Goal: Check status: Check status

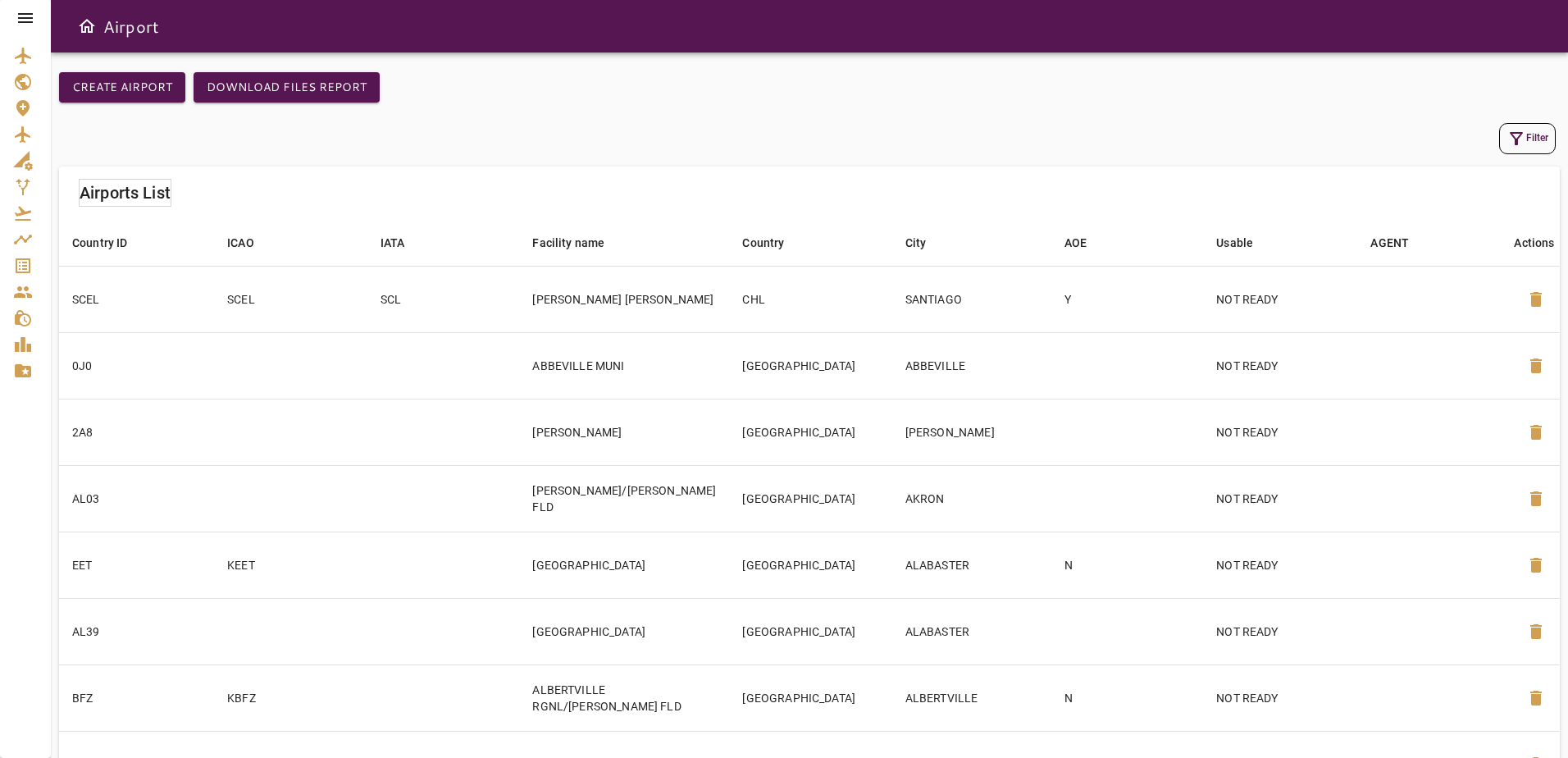
click at [15, 13] on icon at bounding box center [25, 18] width 20 height 20
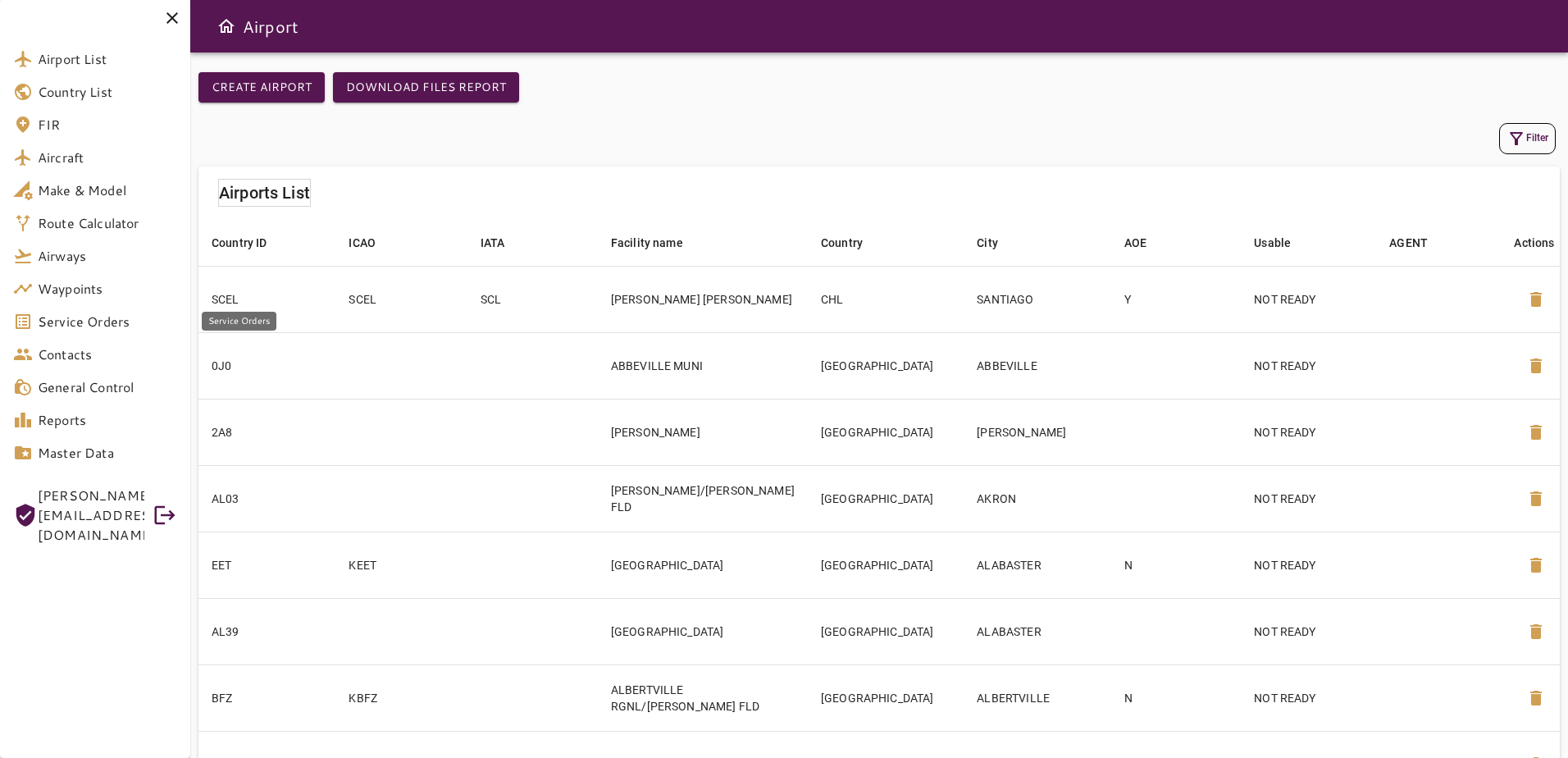
click at [131, 327] on span "Service Orders" at bounding box center [107, 321] width 140 height 20
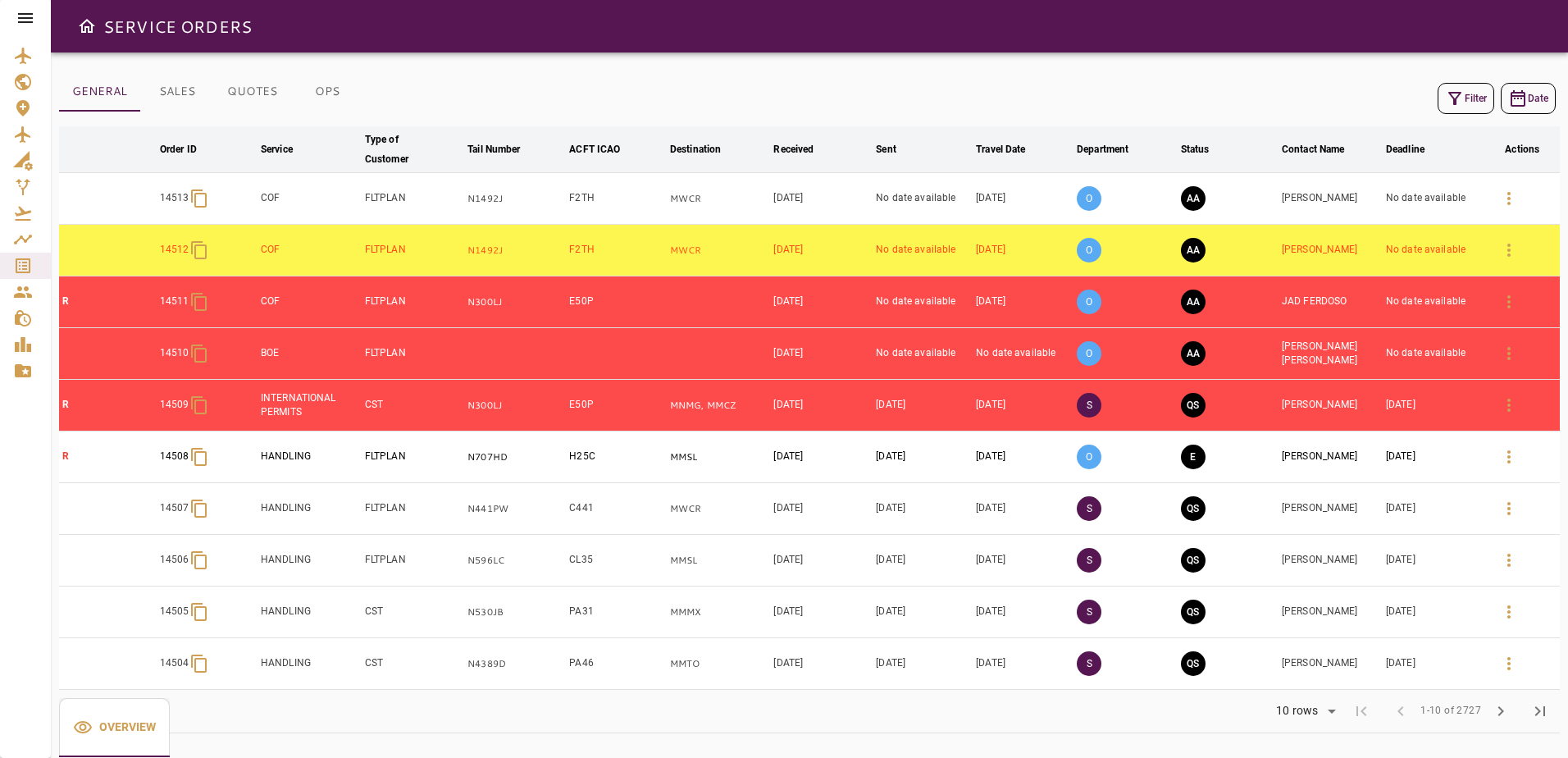
click at [22, 15] on icon at bounding box center [25, 18] width 20 height 20
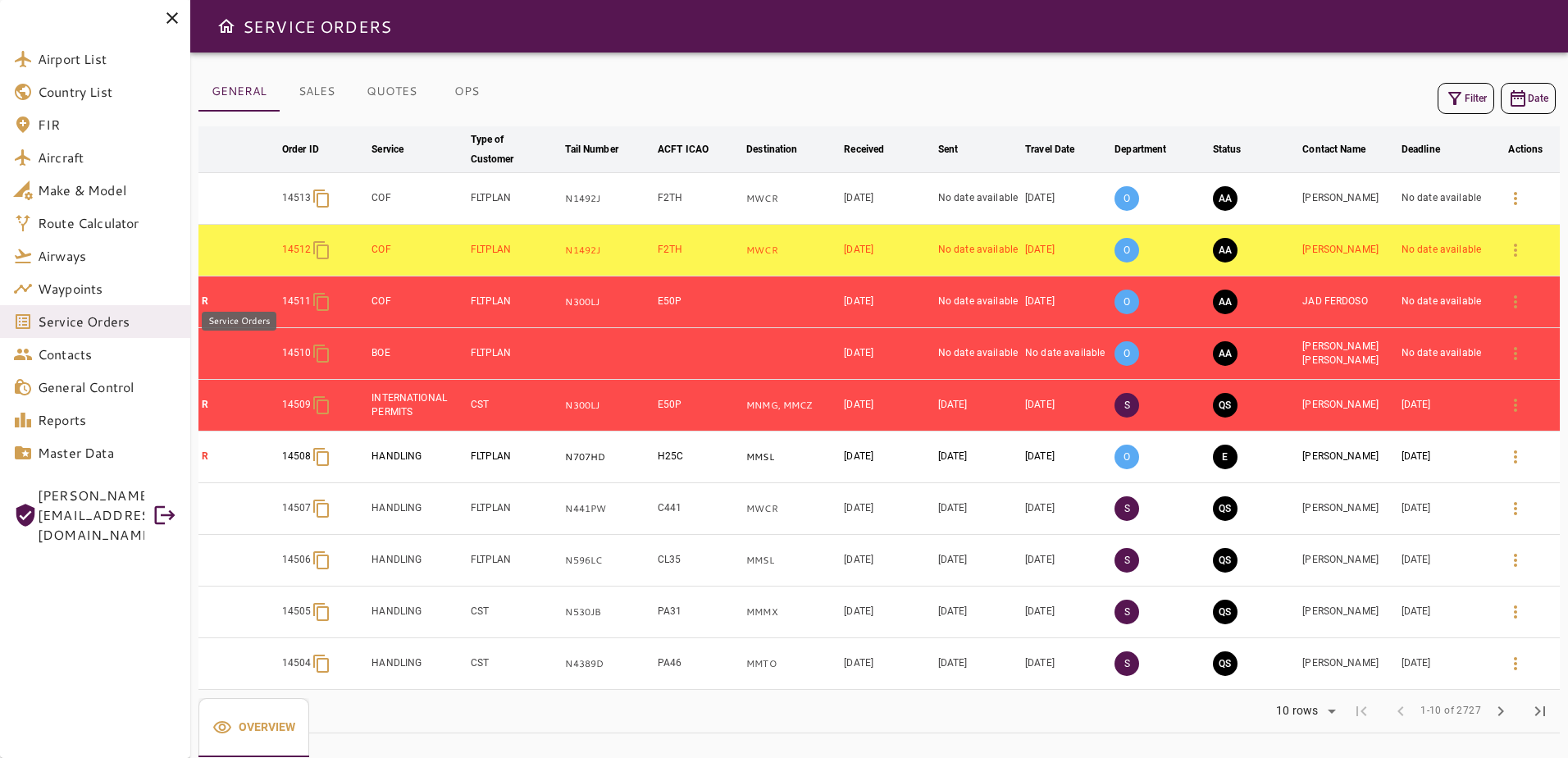
click at [123, 318] on span "Service Orders" at bounding box center [107, 321] width 140 height 20
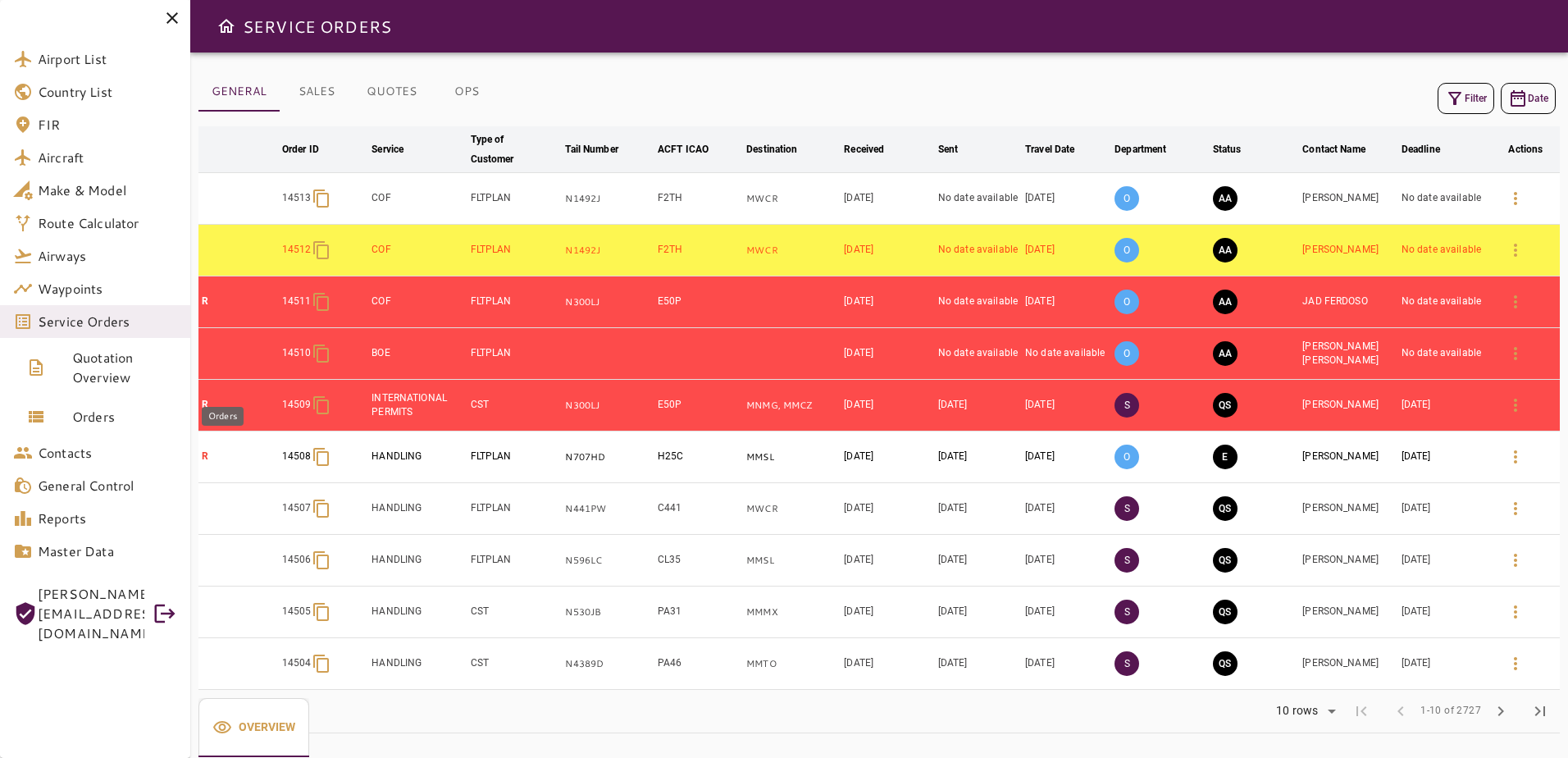
click at [140, 412] on span "Orders" at bounding box center [125, 417] width 105 height 20
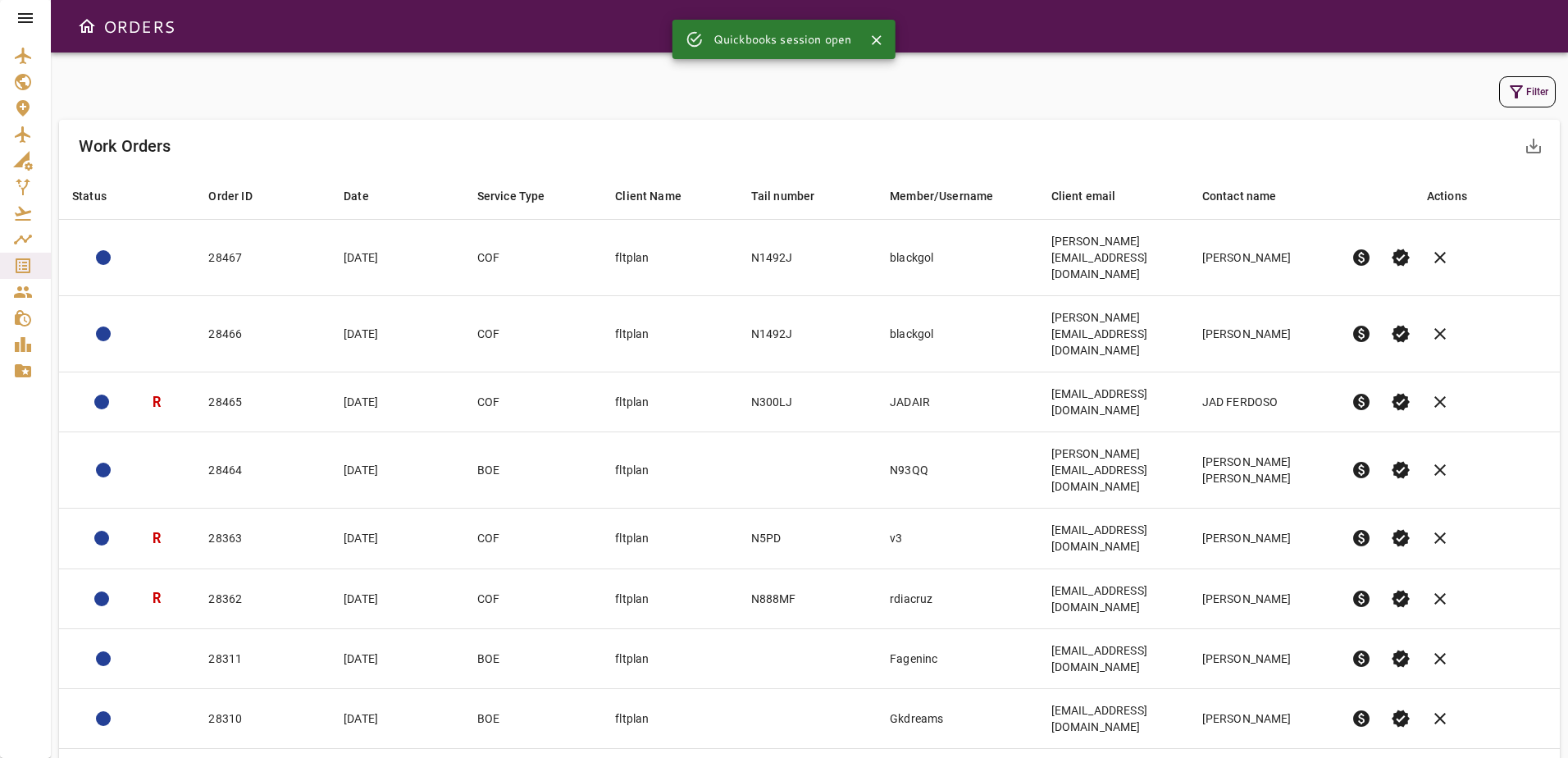
scroll to position [4, 0]
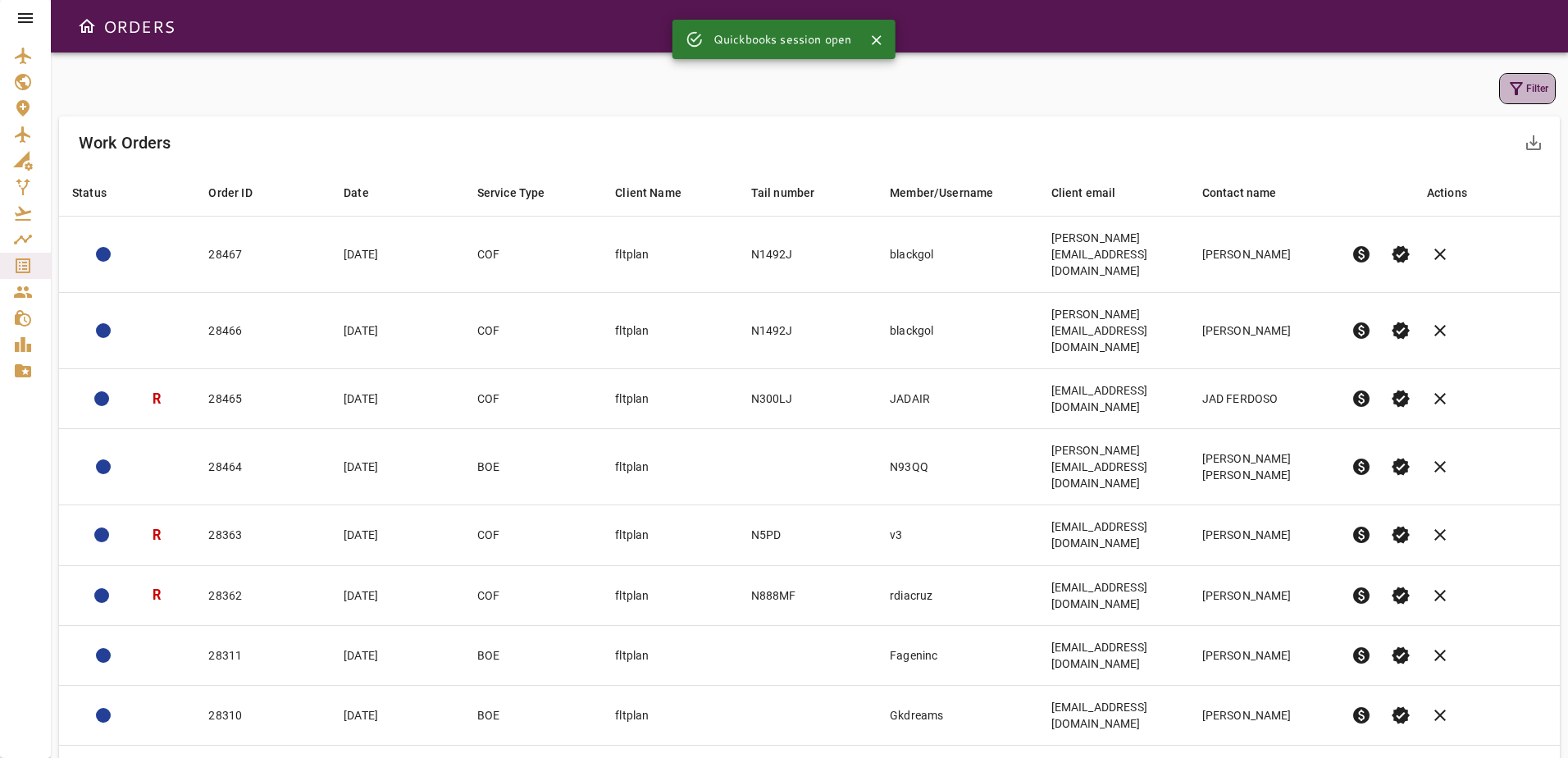
click at [1517, 93] on icon "button" at bounding box center [1516, 88] width 14 height 14
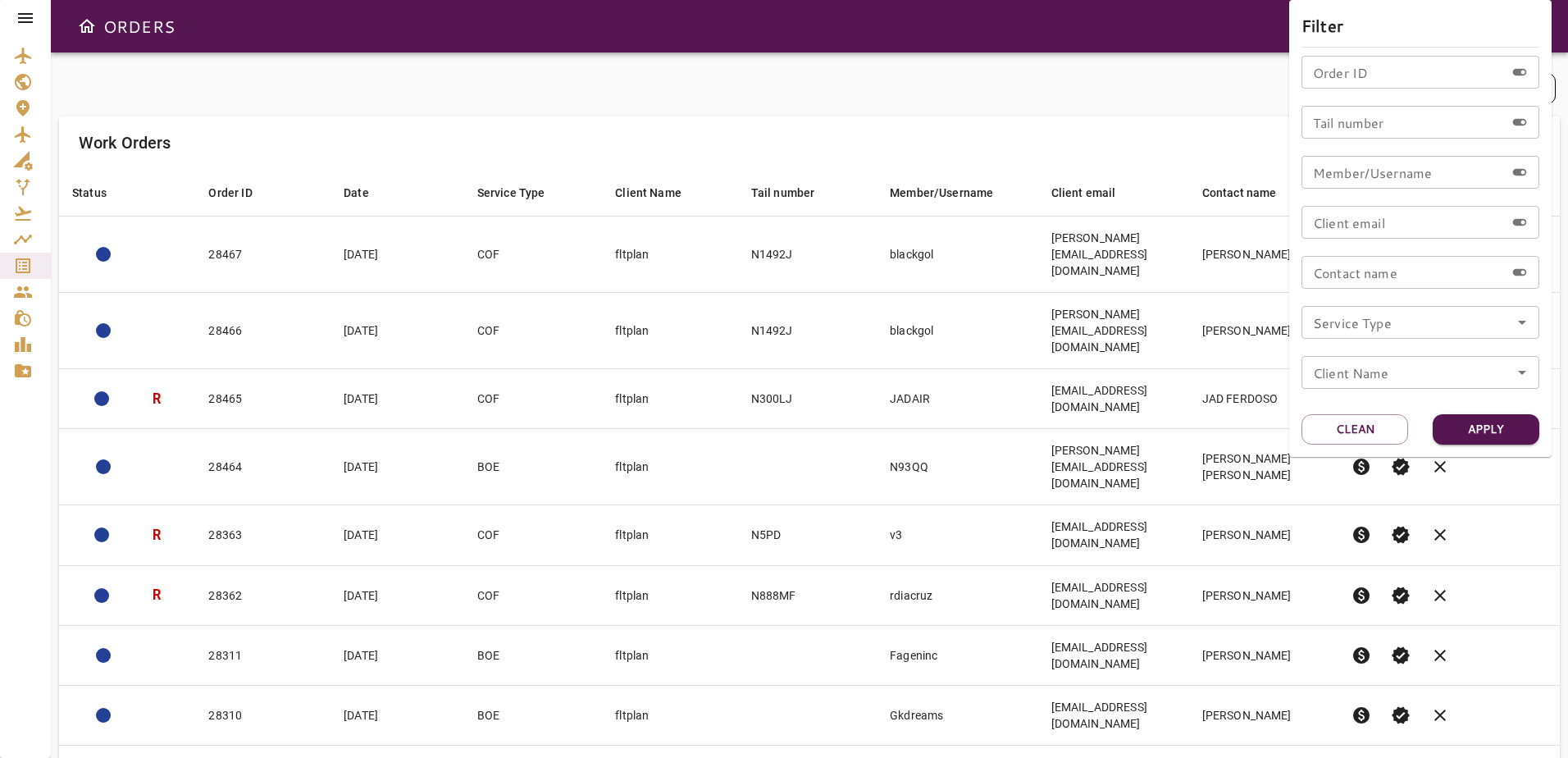
click at [1391, 124] on input "Tail number" at bounding box center [1402, 122] width 203 height 32
type input "******"
click at [1525, 434] on button "Apply" at bounding box center [1486, 430] width 106 height 31
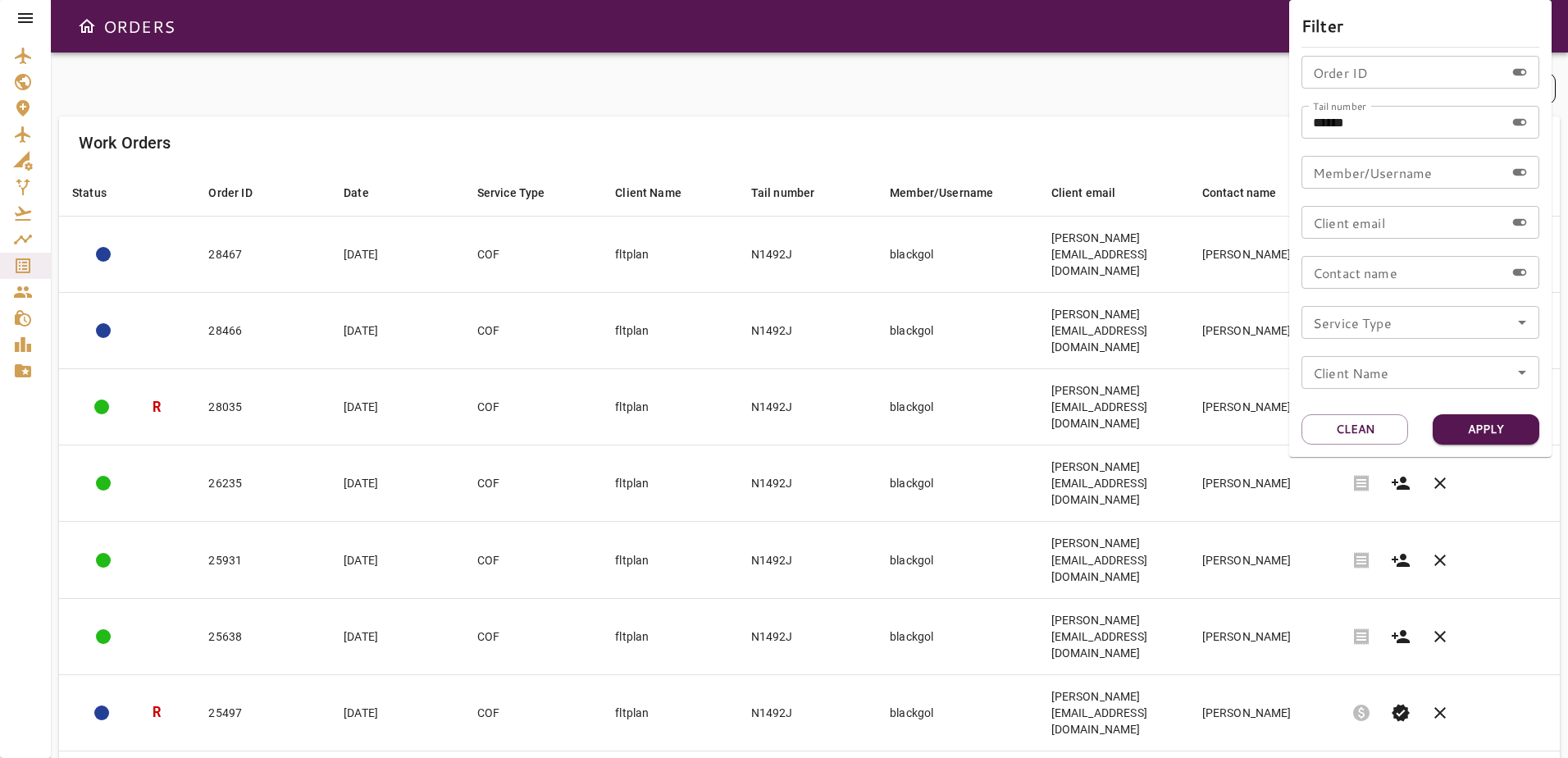
scroll to position [0, 0]
click at [1203, 117] on div at bounding box center [784, 379] width 1568 height 758
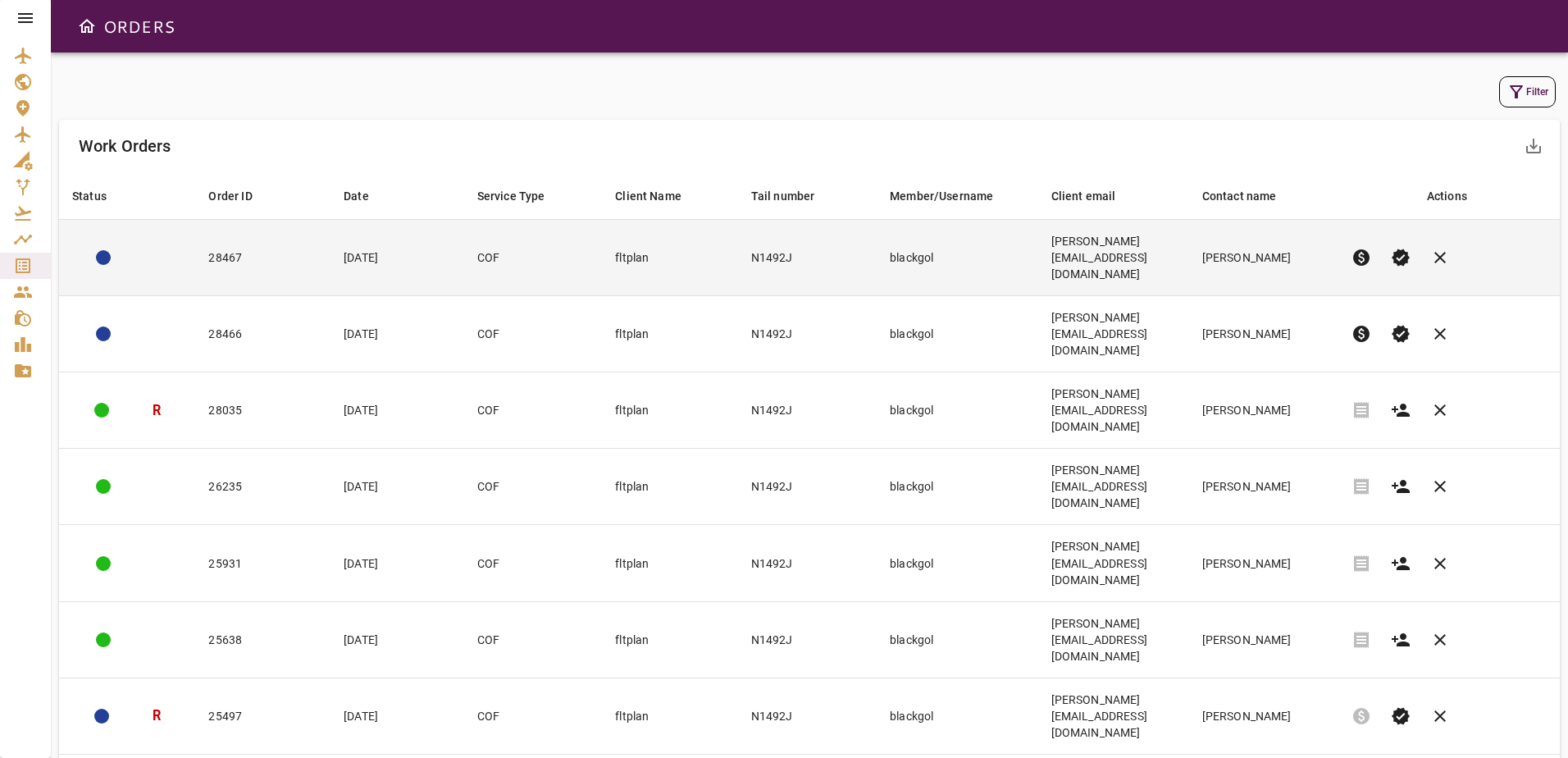
click at [1399, 247] on span "verified" at bounding box center [1400, 257] width 20 height 20
